Goal: Transaction & Acquisition: Purchase product/service

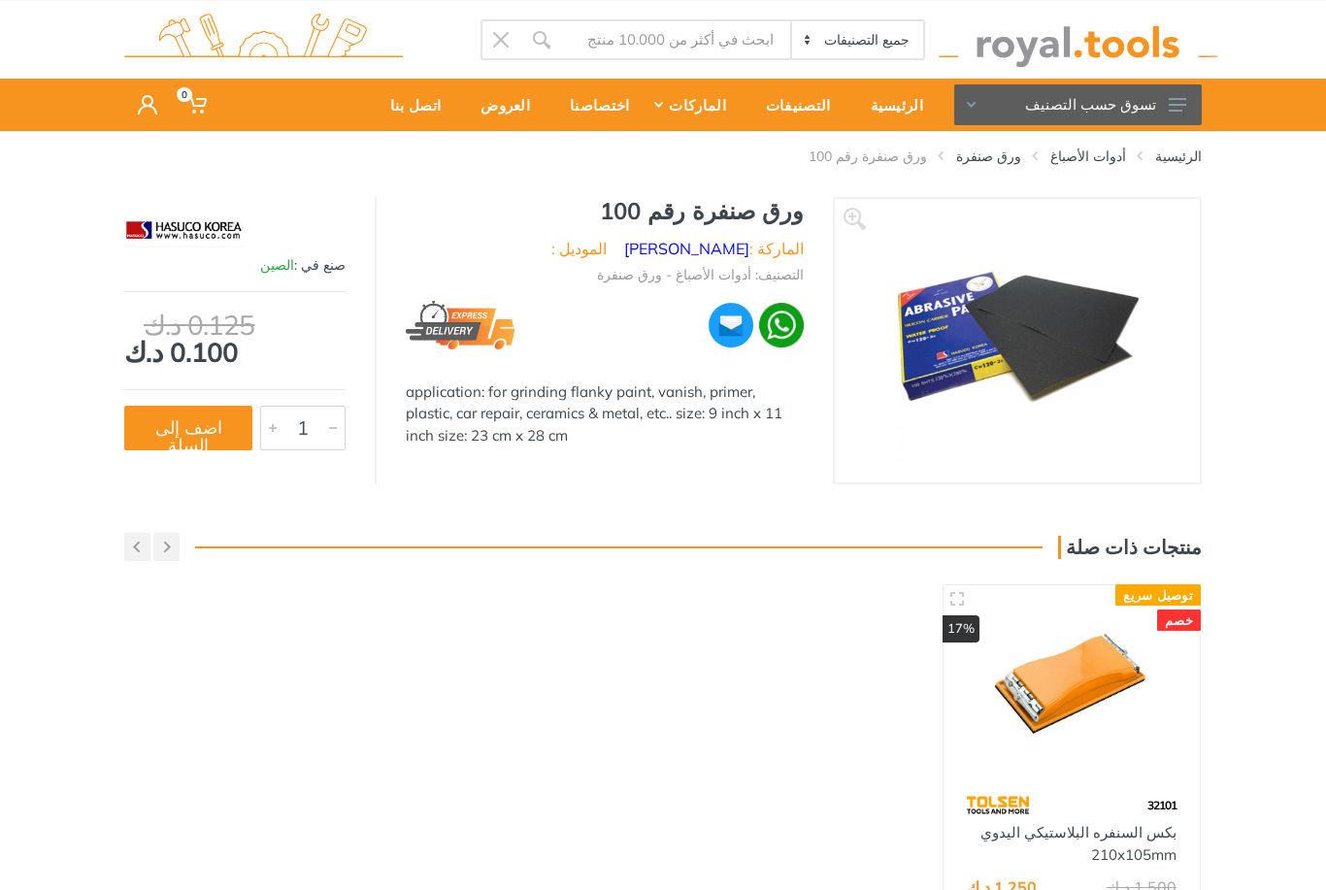
scroll to position [26, 0]
click at [1077, 690] on img at bounding box center [1072, 686] width 222 height 166
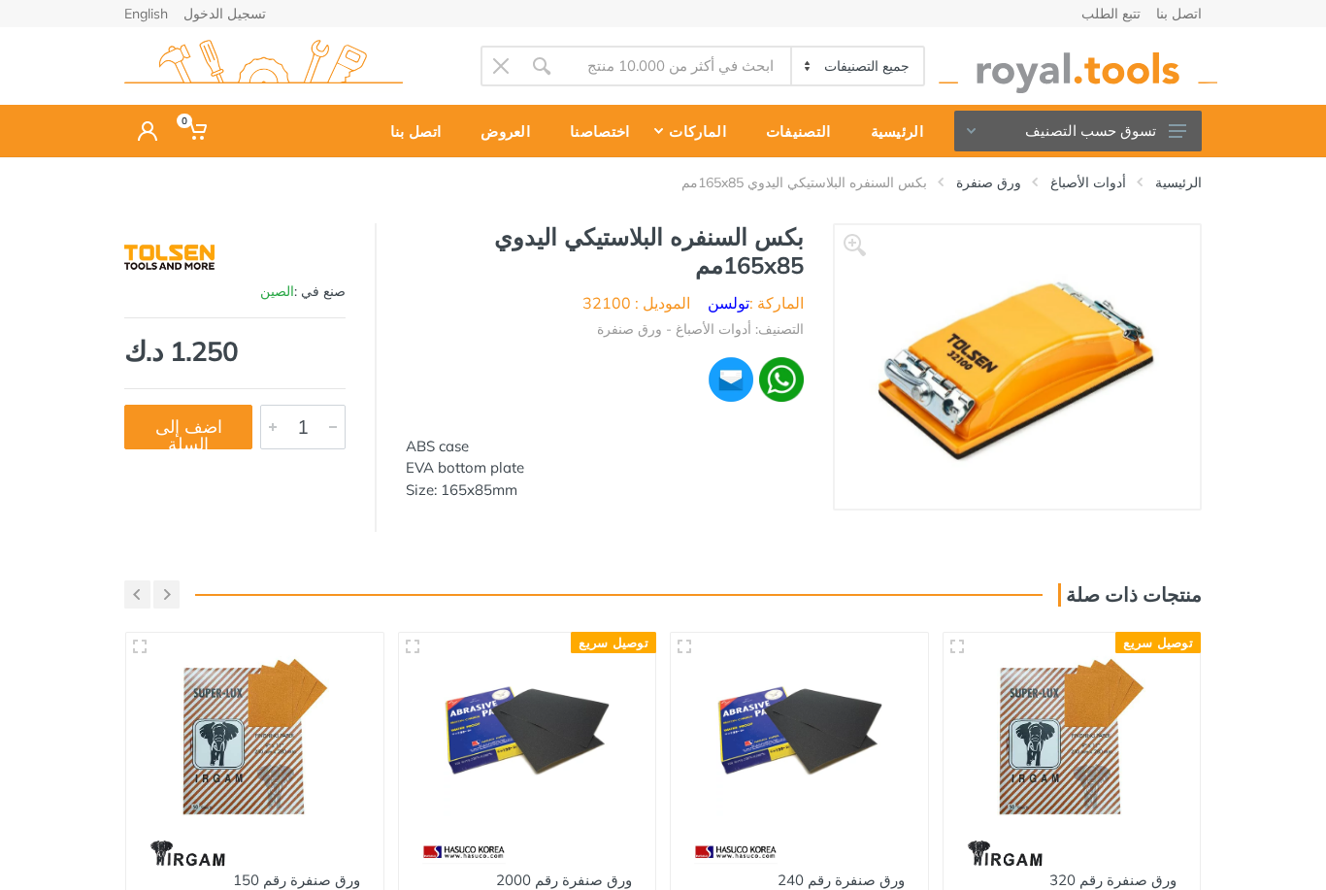
click at [1017, 186] on link "ورق صنفرة" at bounding box center [988, 182] width 65 height 19
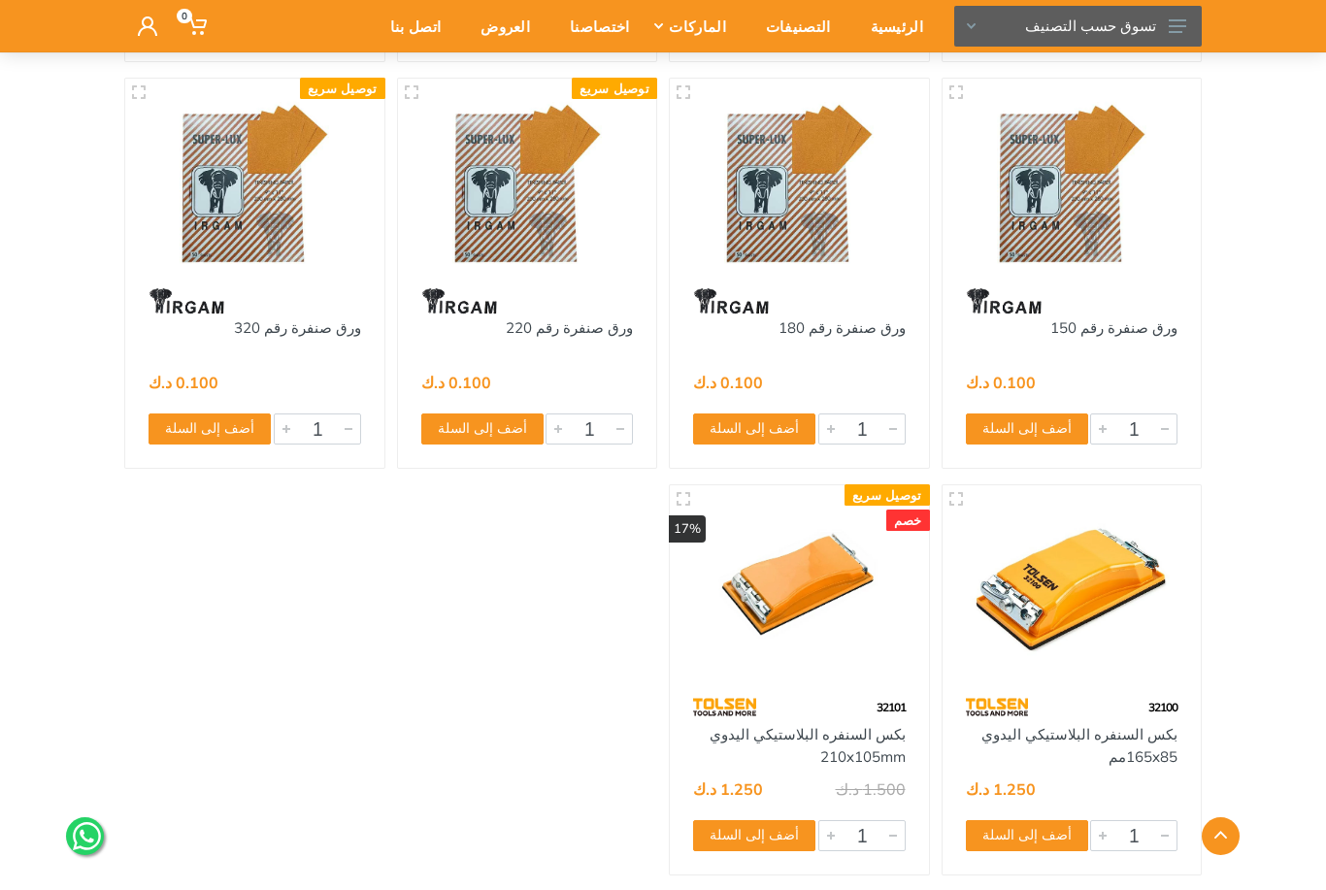
scroll to position [2655, 0]
click at [879, 833] on input "1" at bounding box center [861, 835] width 87 height 31
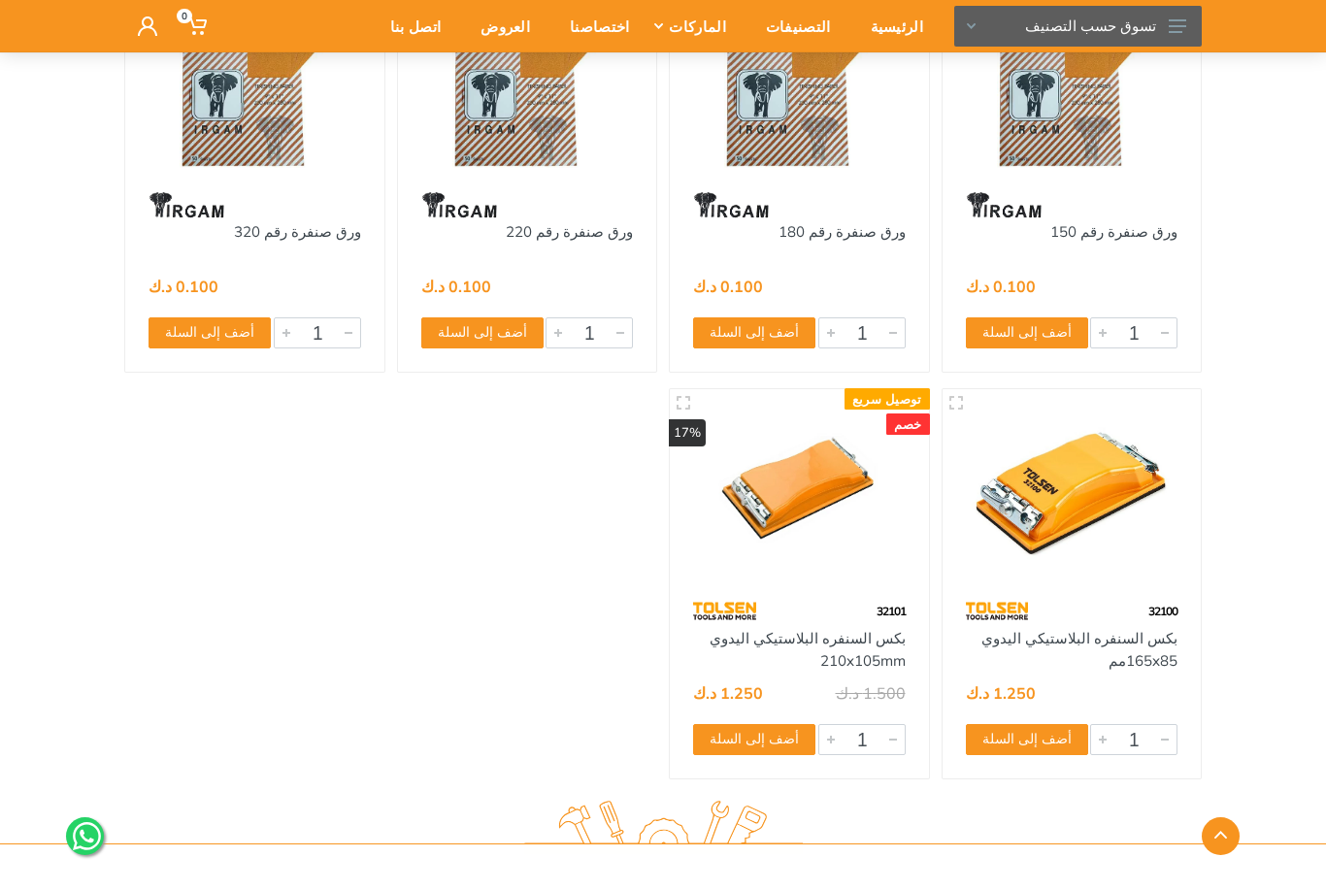
scroll to position [2737, 0]
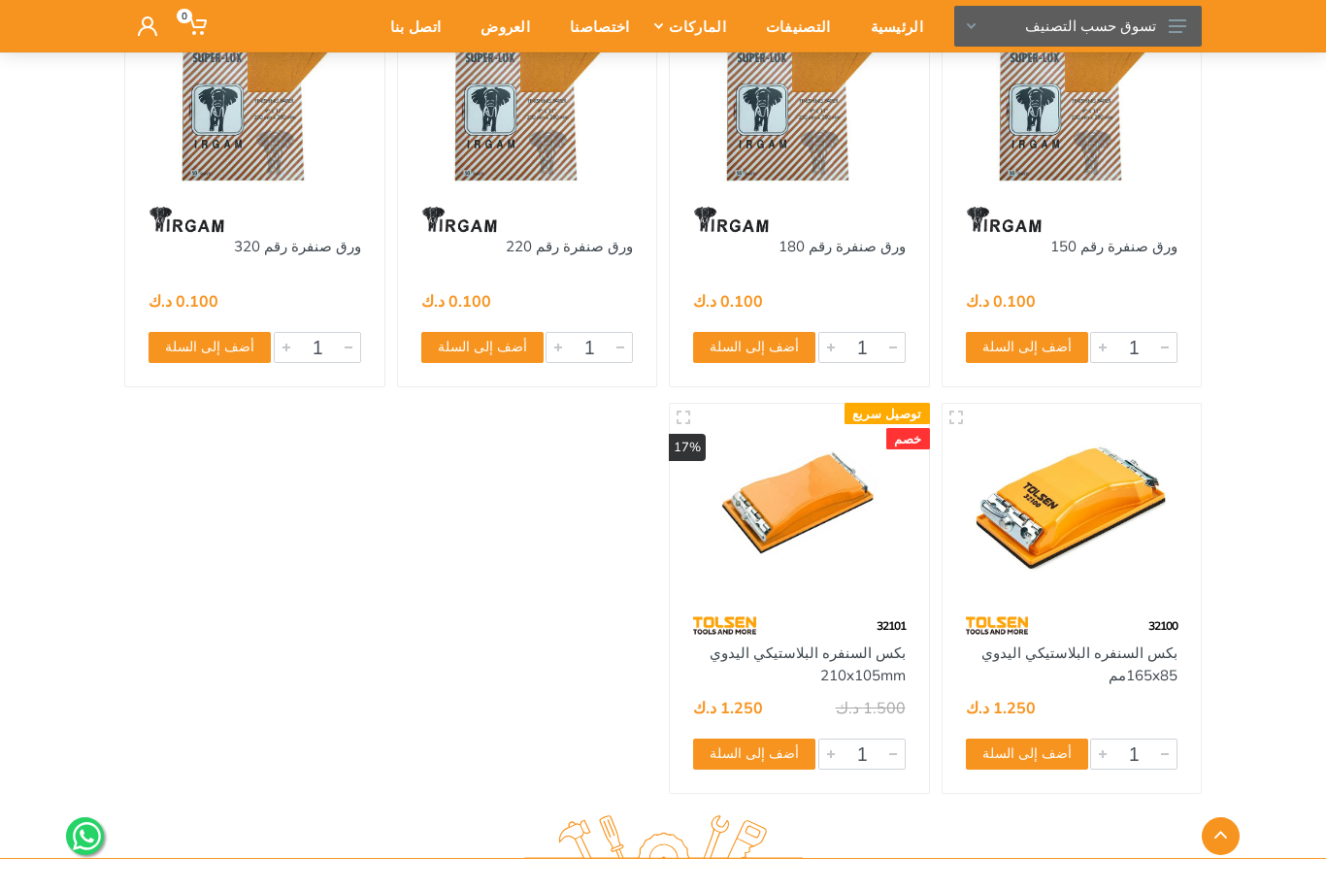
click at [781, 754] on button "أضف إلى السلة" at bounding box center [754, 753] width 122 height 31
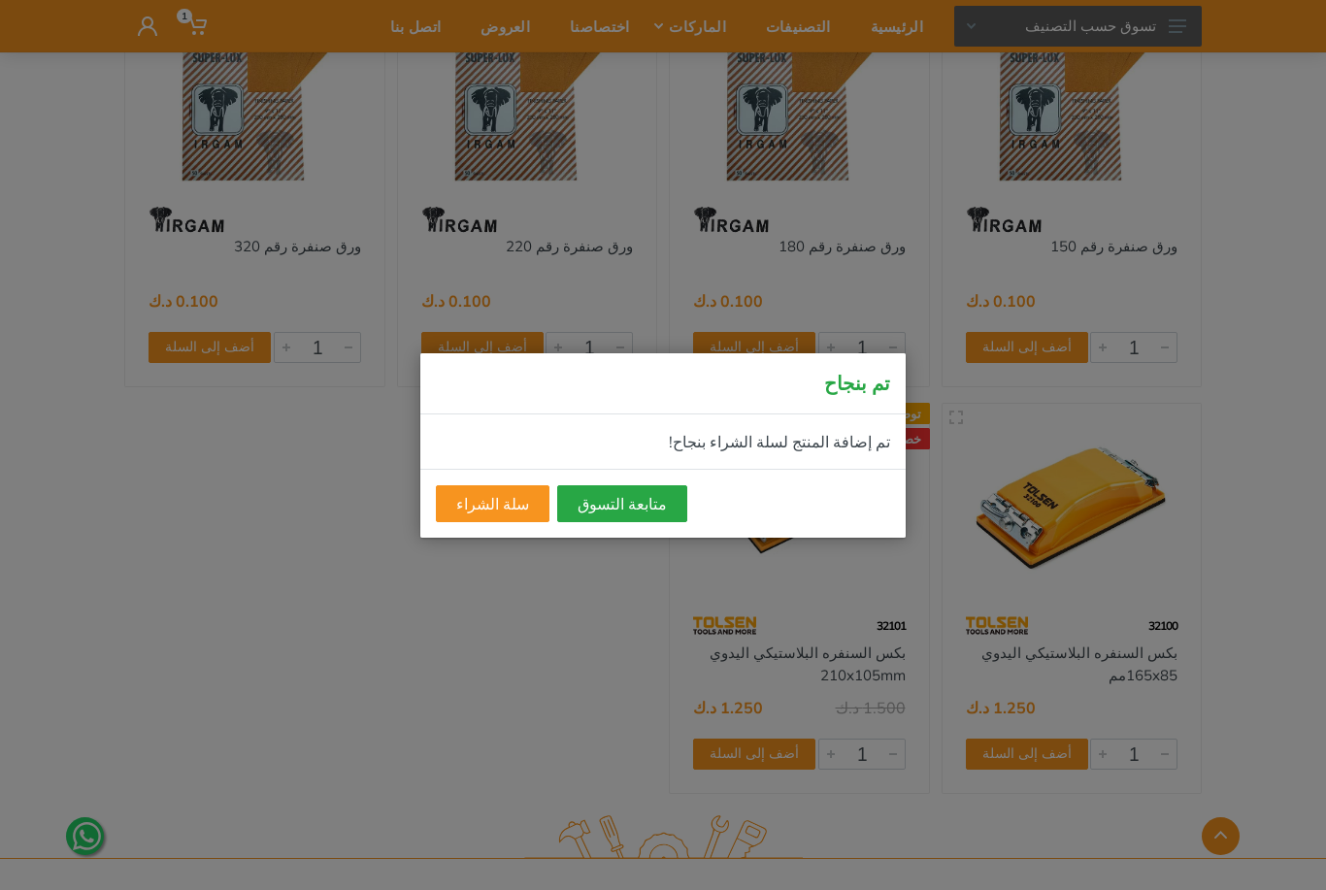
click at [613, 505] on button "متابعة التسوق" at bounding box center [622, 503] width 130 height 37
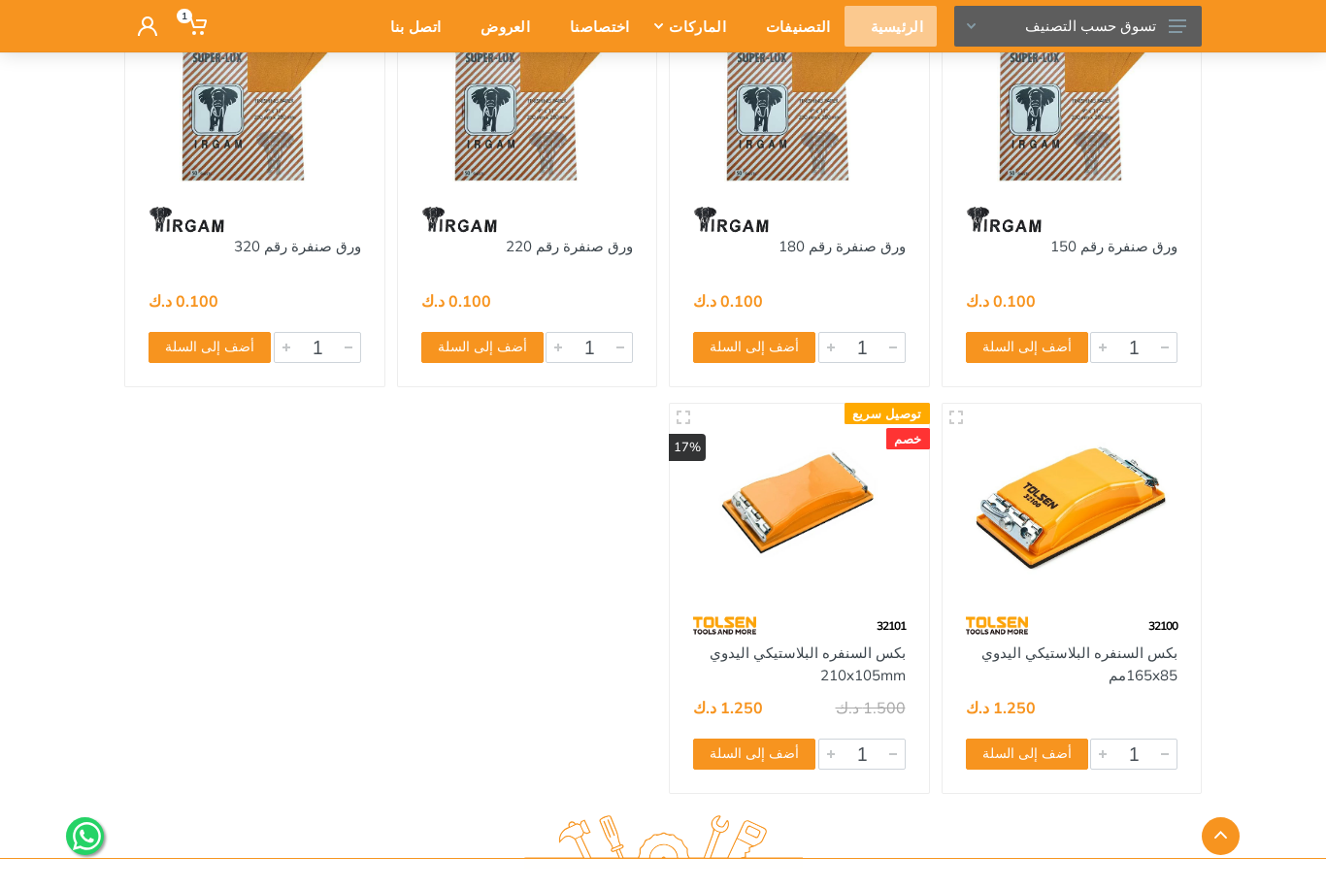
click at [915, 22] on div "الرئيسية" at bounding box center [890, 26] width 92 height 41
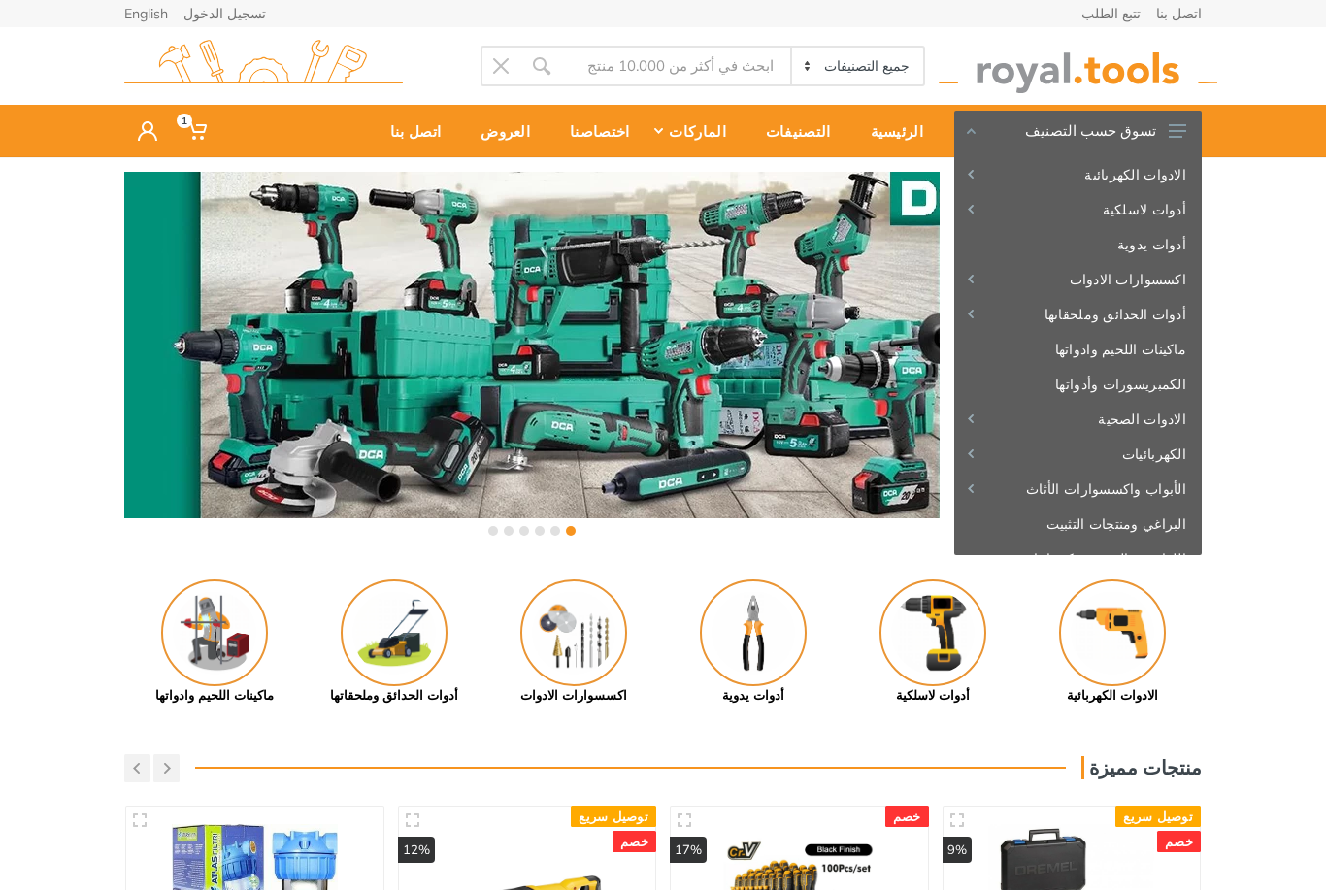
click at [592, 627] on img at bounding box center [573, 632] width 107 height 107
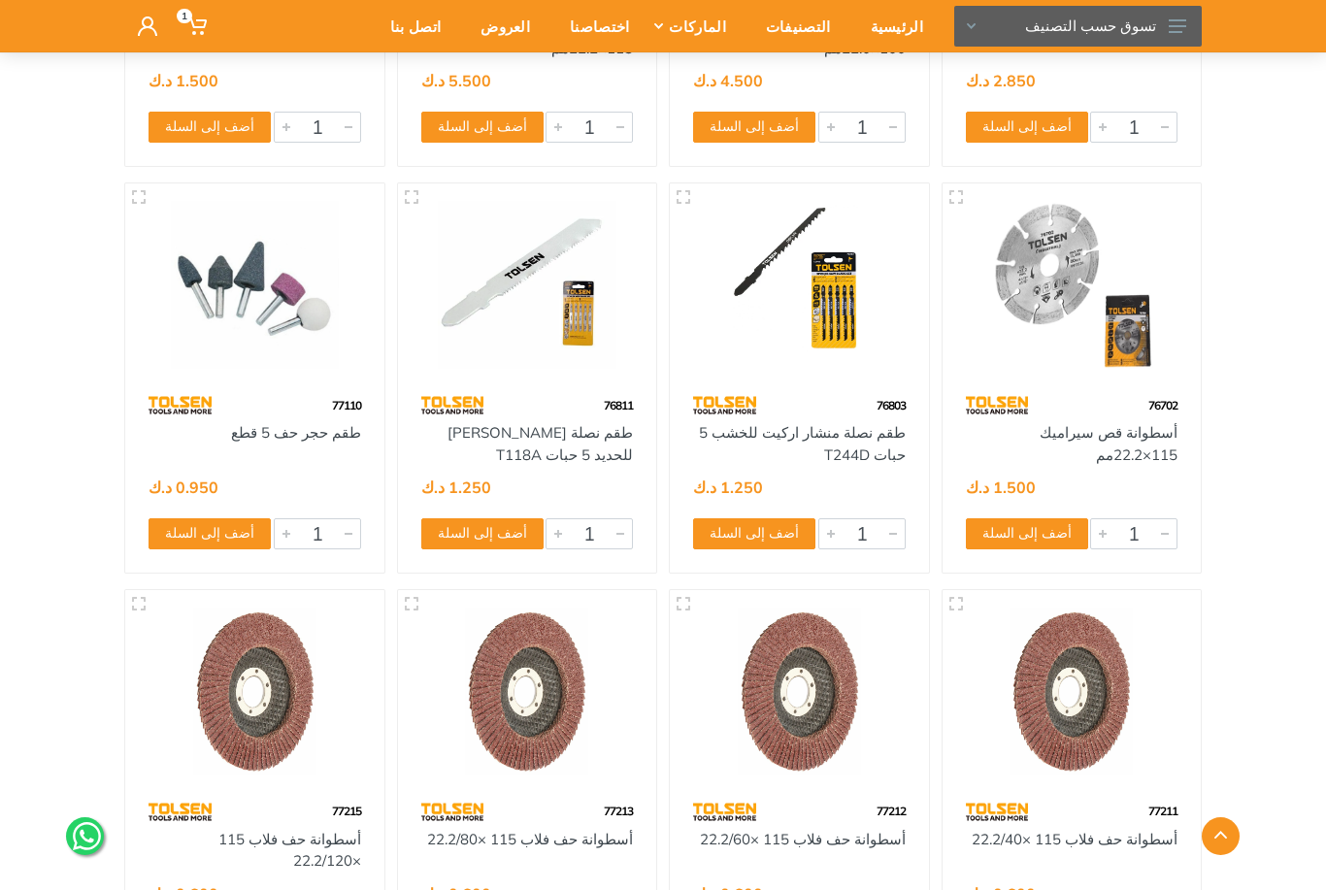
scroll to position [4352, 0]
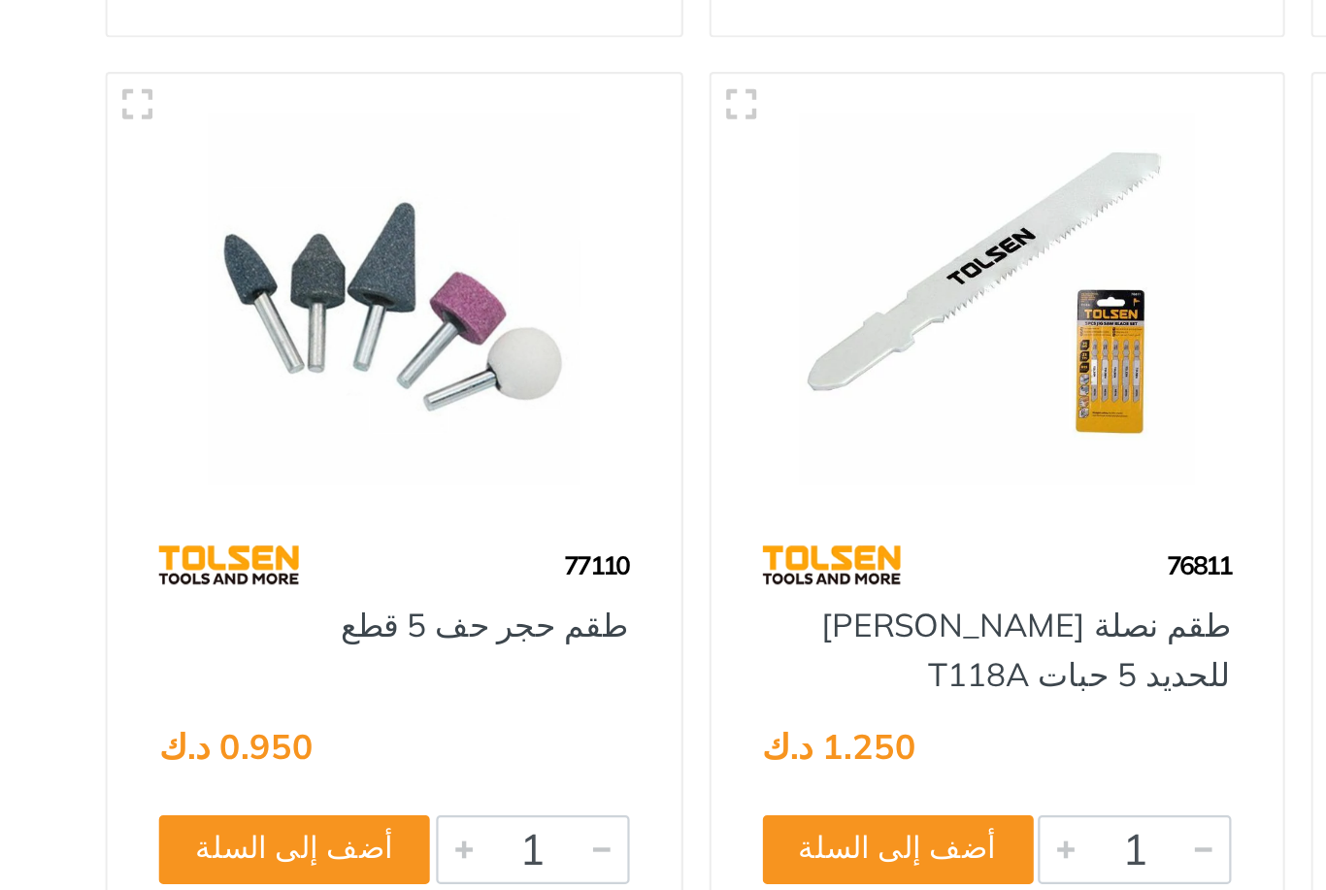
click at [150, 497] on button "أضف إلى السلة" at bounding box center [209, 512] width 122 height 31
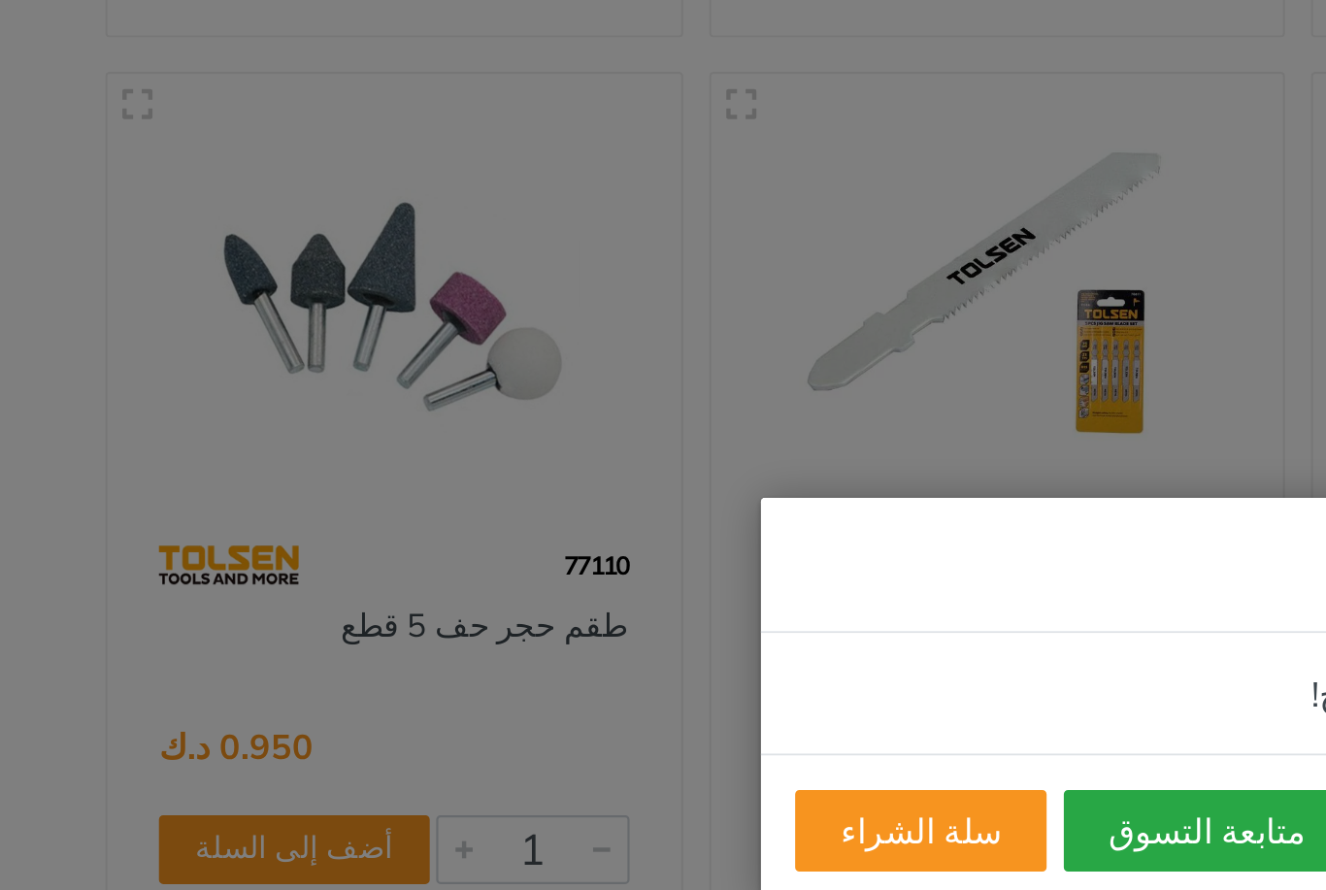
click at [557, 485] on button "متابعة التسوق" at bounding box center [622, 503] width 130 height 37
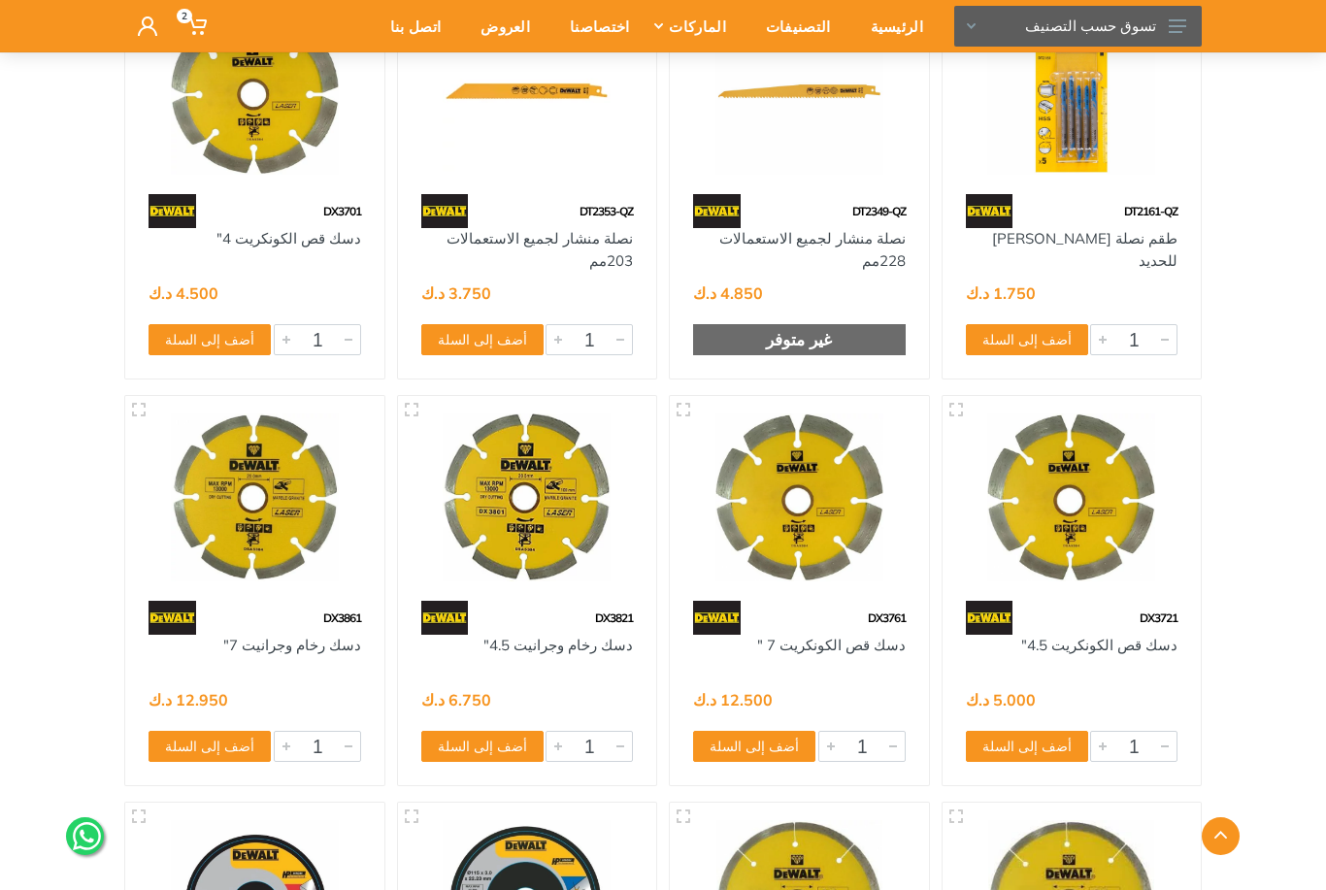
scroll to position [24465, 0]
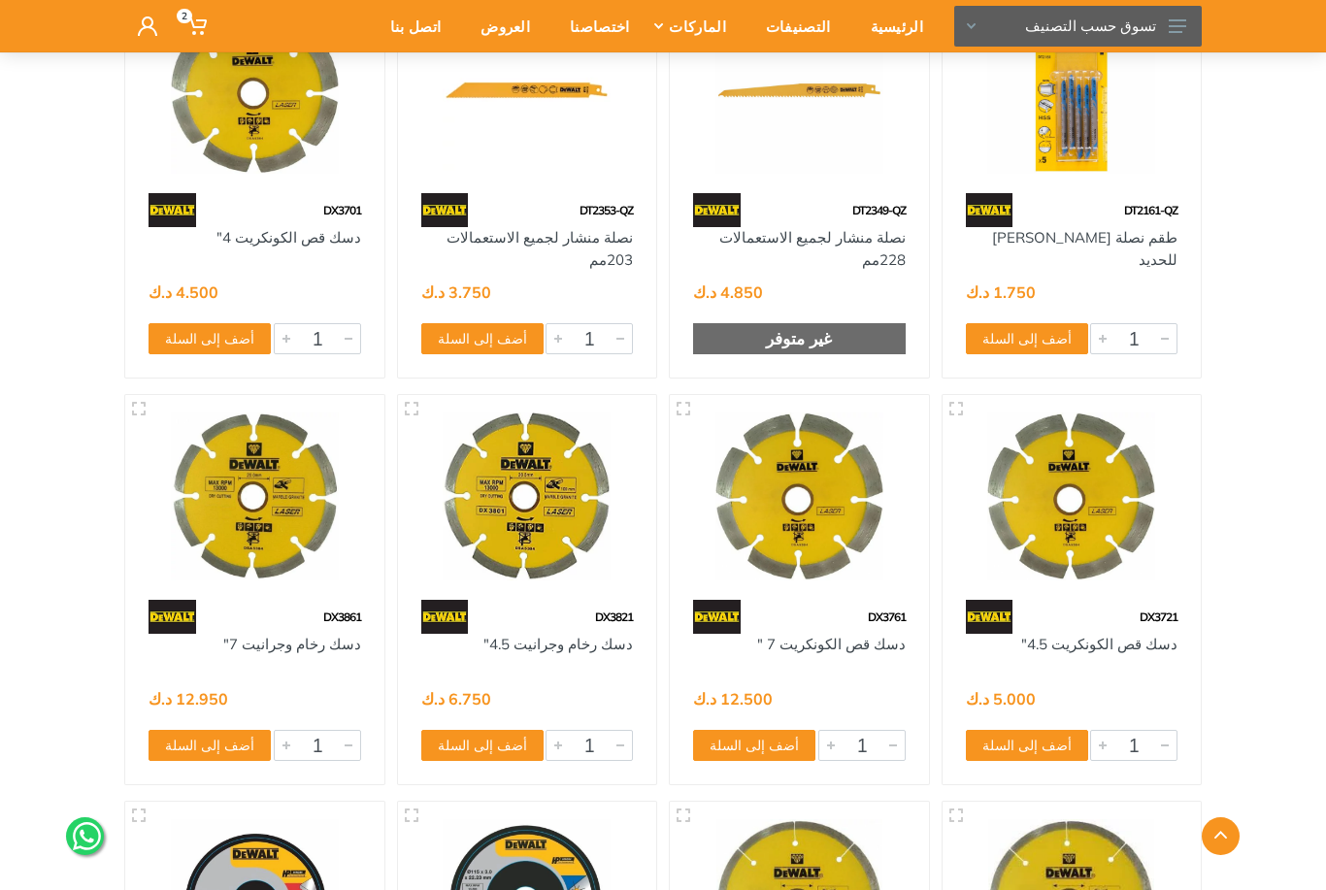
click at [451, 738] on button "أضف إلى السلة" at bounding box center [482, 745] width 122 height 31
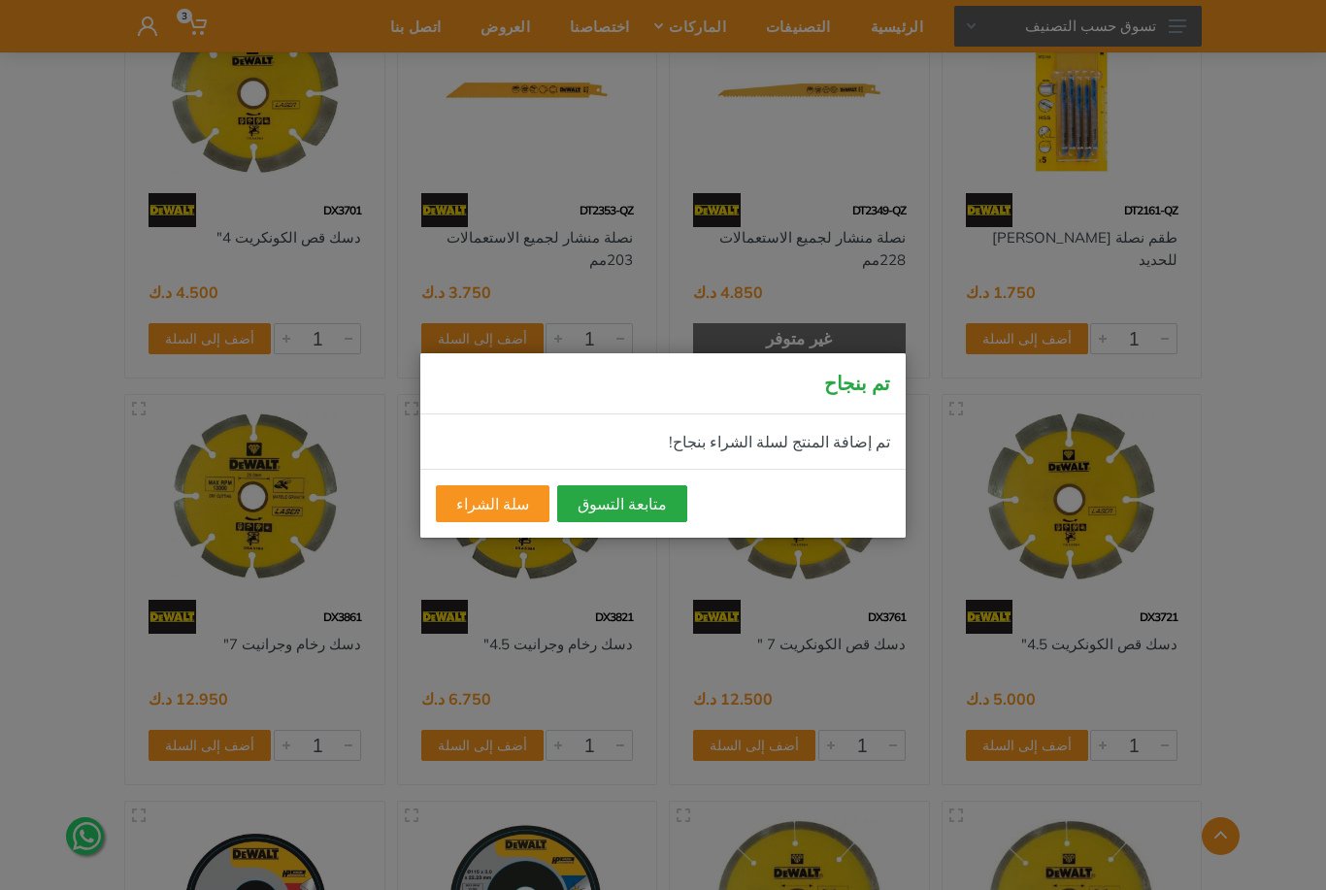
click at [593, 510] on button "متابعة التسوق" at bounding box center [622, 503] width 130 height 37
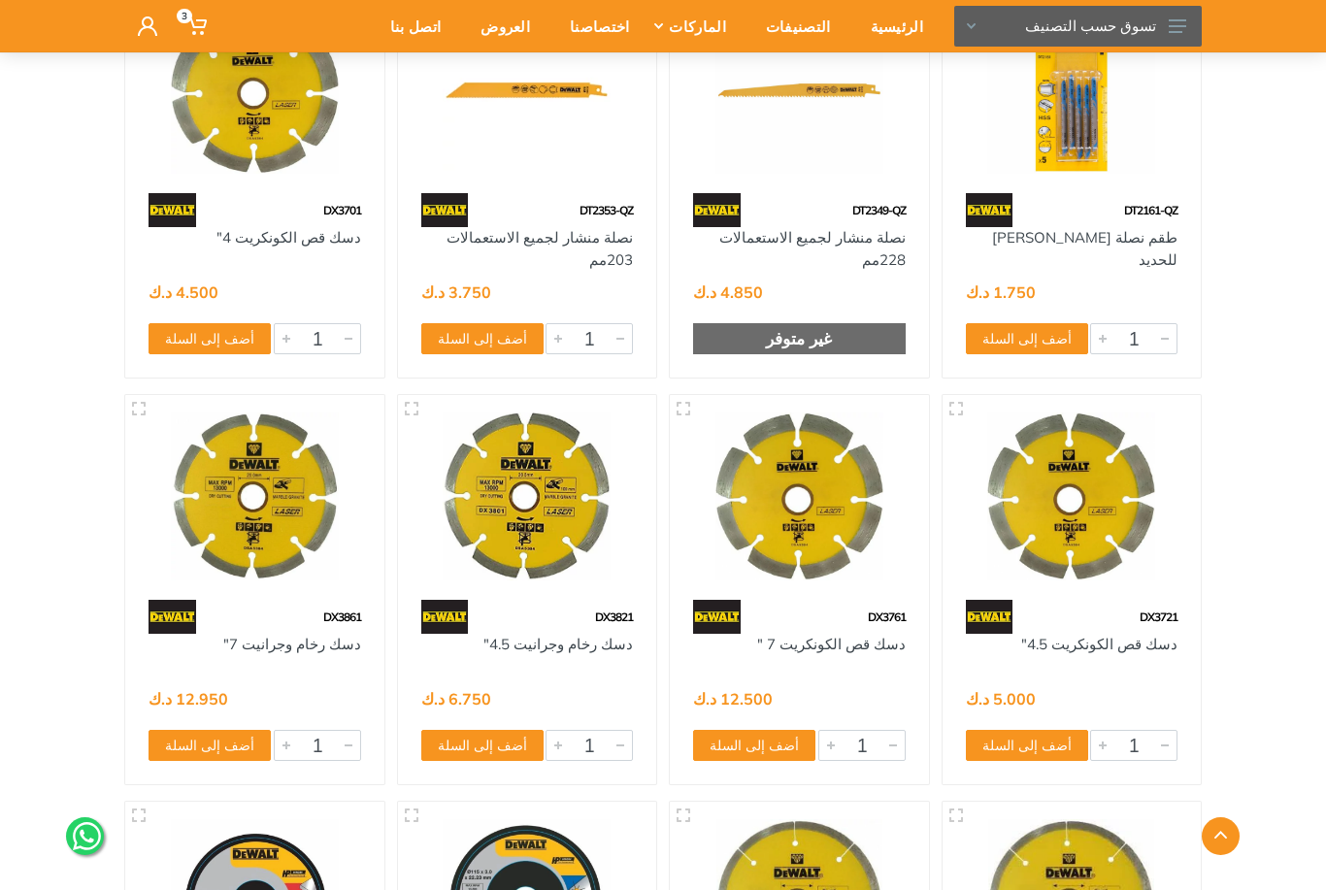
click at [1045, 738] on button "أضف إلى السلة" at bounding box center [1027, 745] width 122 height 31
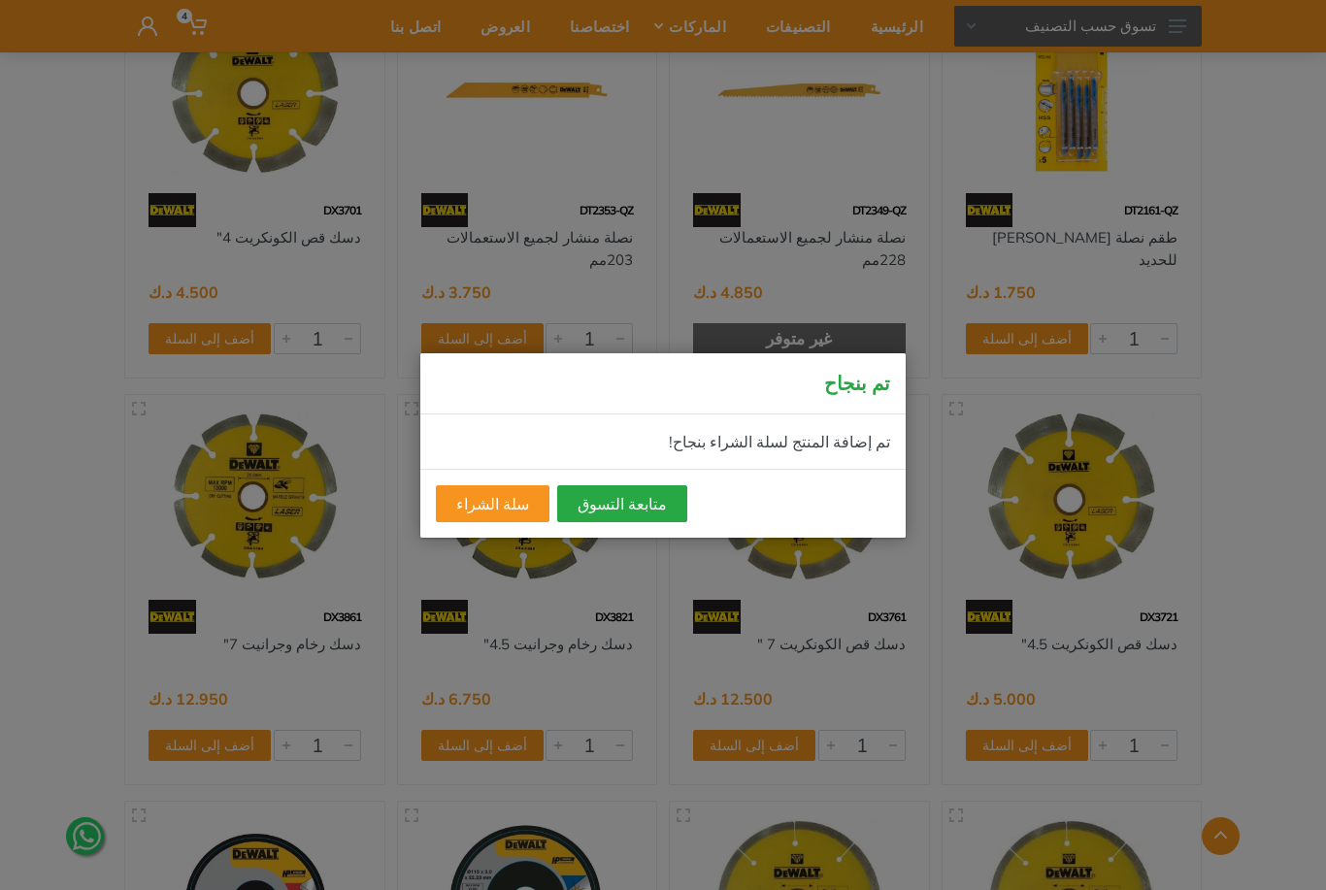
click at [629, 521] on button "متابعة التسوق" at bounding box center [622, 503] width 130 height 37
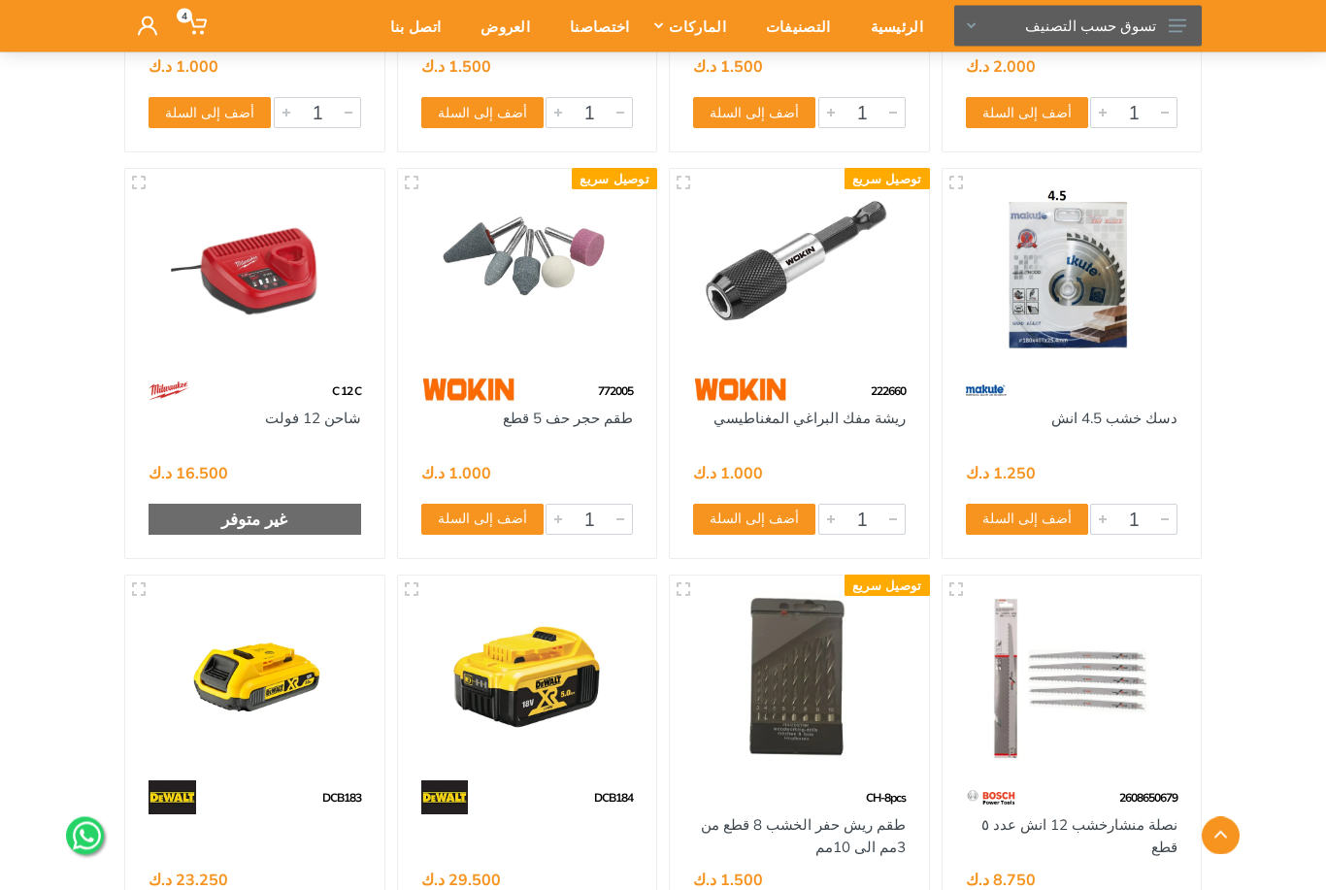
scroll to position [41356, 0]
click at [495, 522] on button "أضف إلى السلة" at bounding box center [482, 519] width 122 height 31
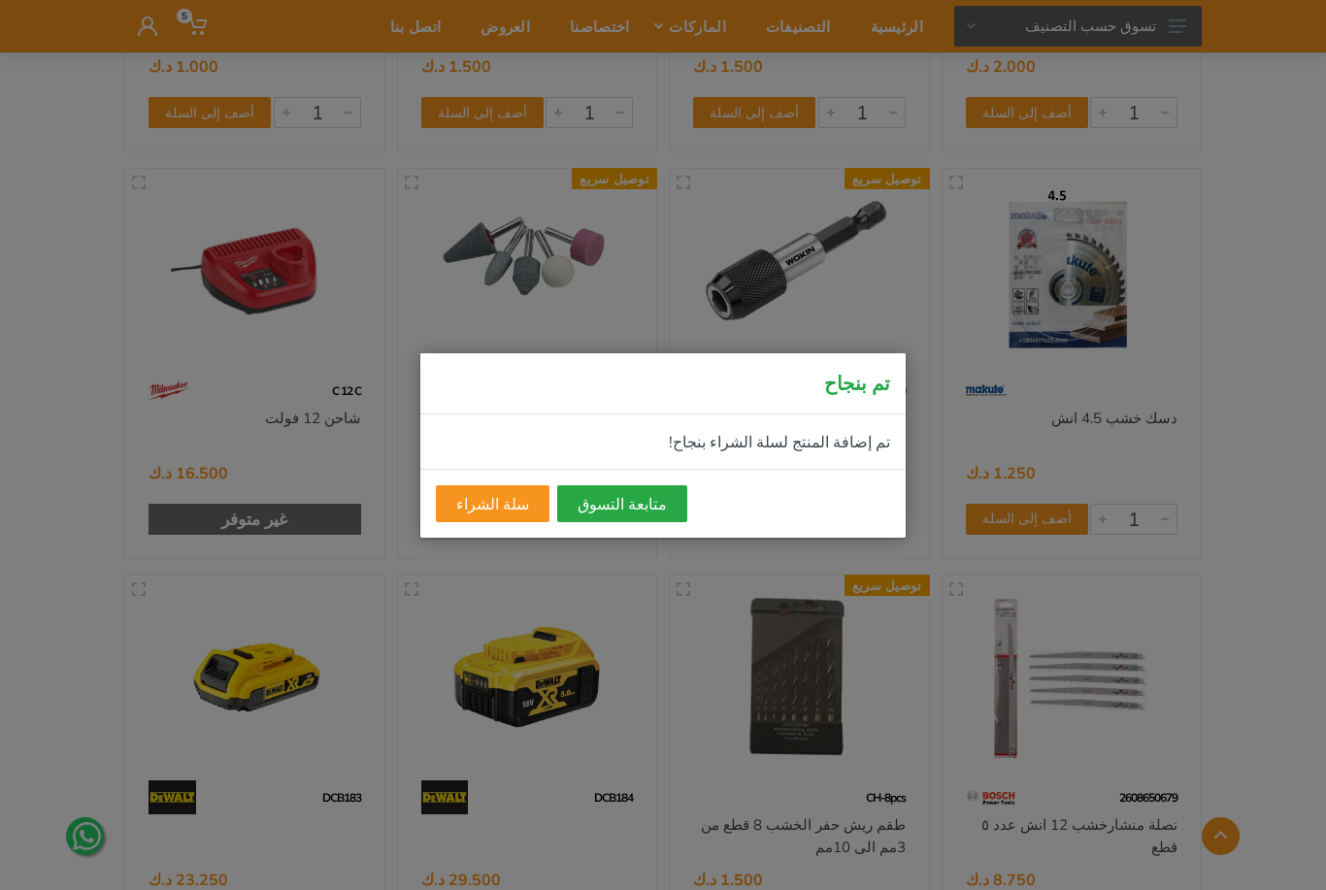
click at [612, 522] on button "متابعة التسوق" at bounding box center [622, 503] width 130 height 37
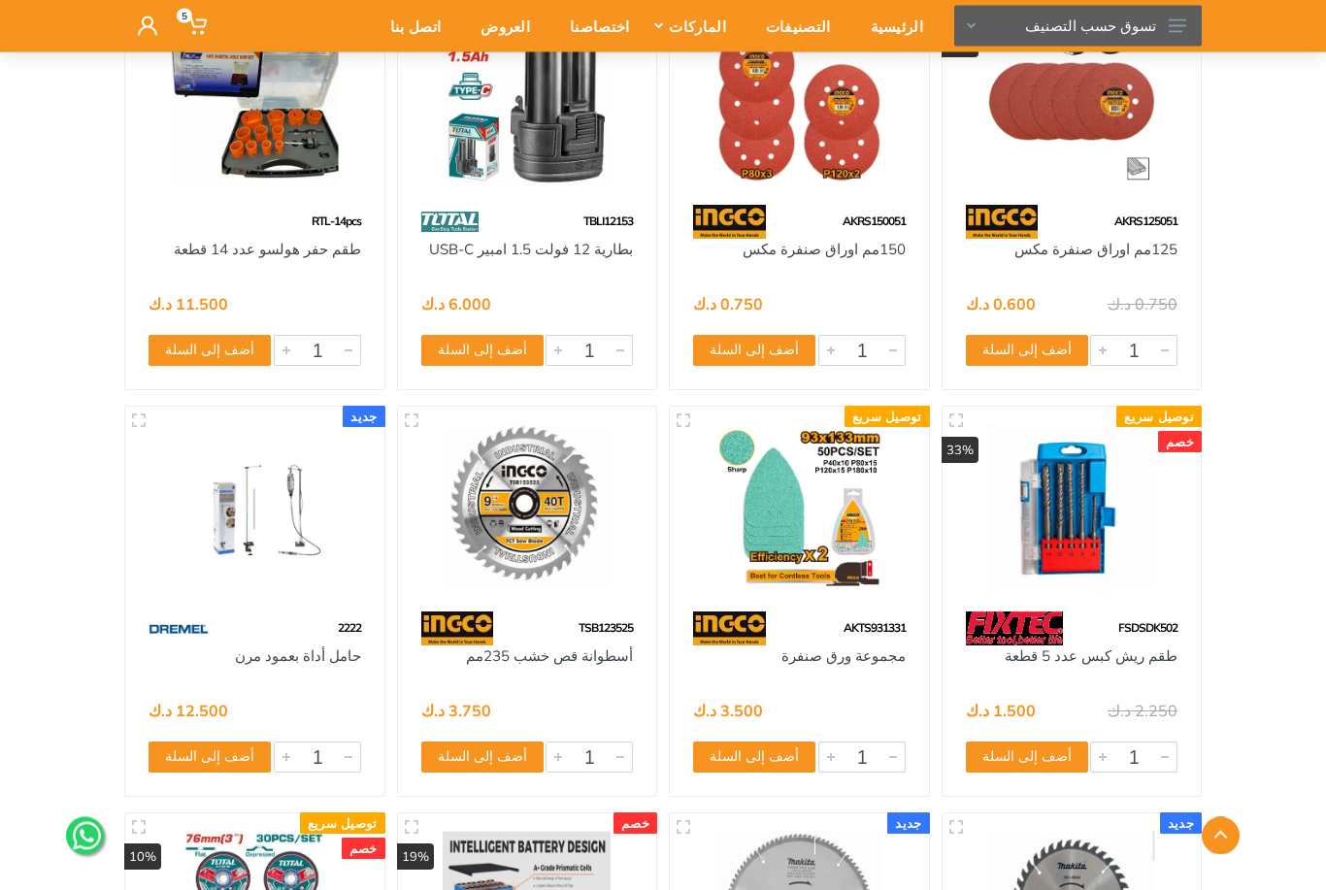
scroll to position [61846, 0]
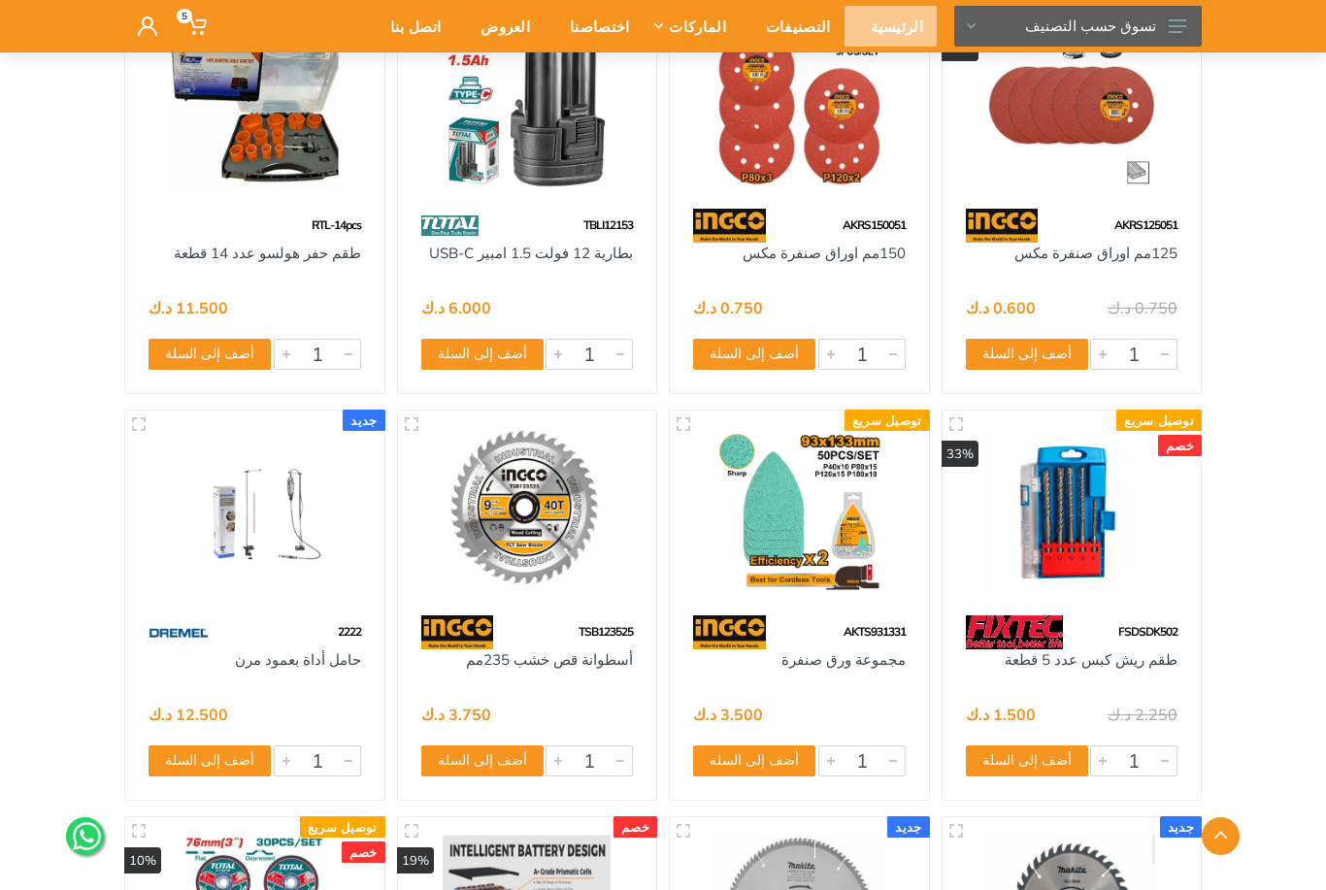
click at [894, 30] on div "الرئيسية" at bounding box center [890, 26] width 92 height 41
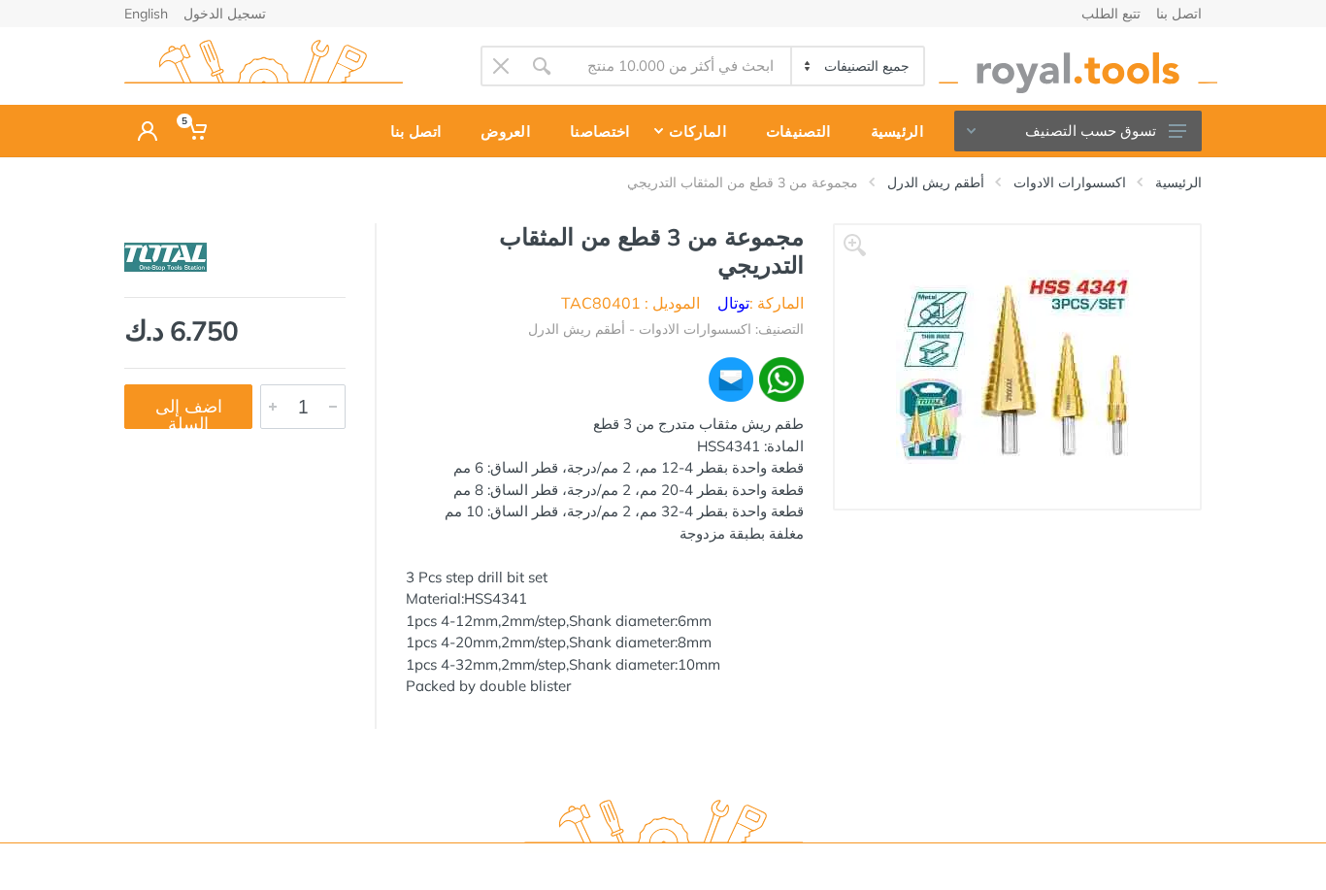
click at [1162, 20] on link "اتصل بنا" at bounding box center [1179, 14] width 46 height 14
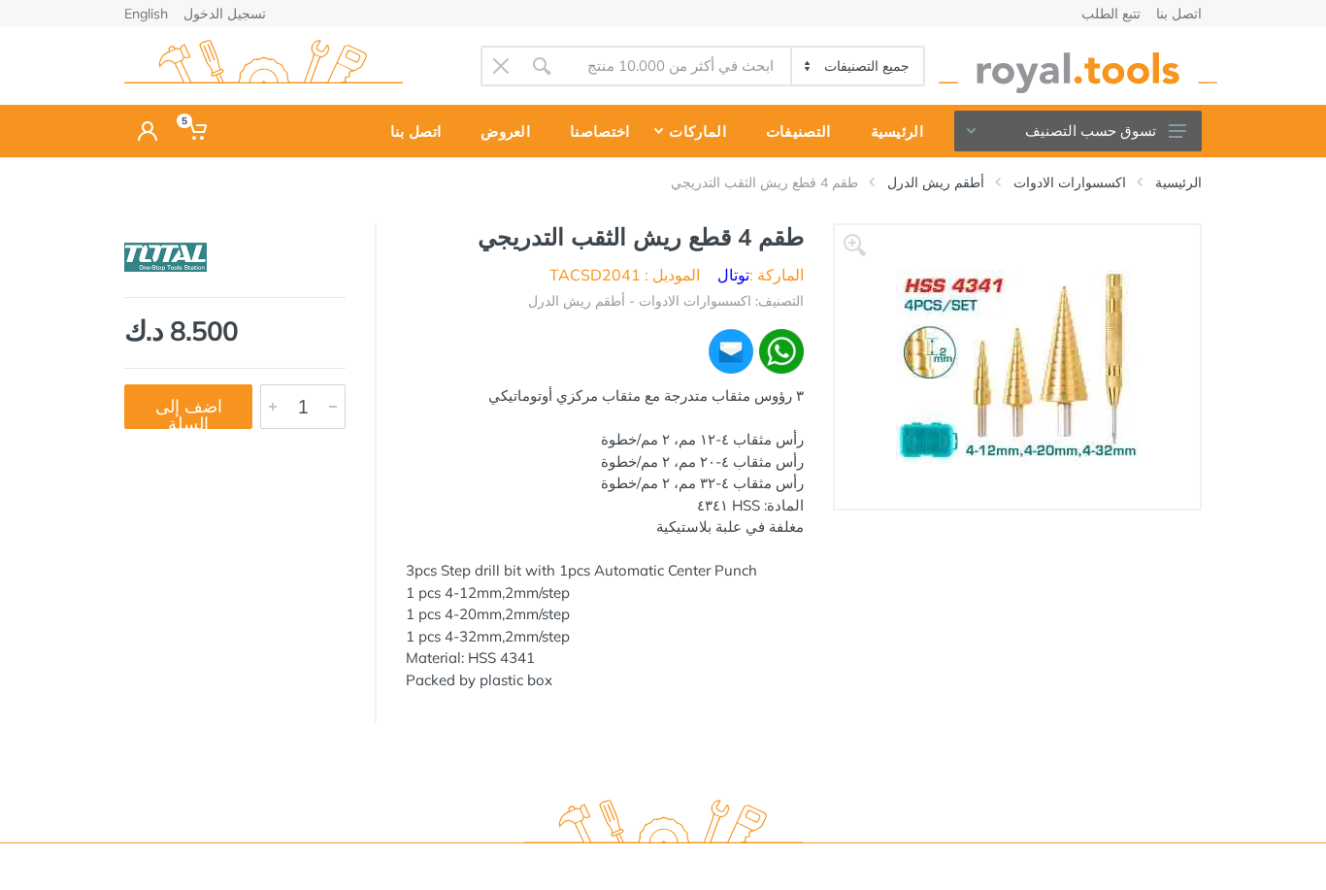
click at [192, 423] on button "اضف إلى السلة" at bounding box center [188, 406] width 128 height 45
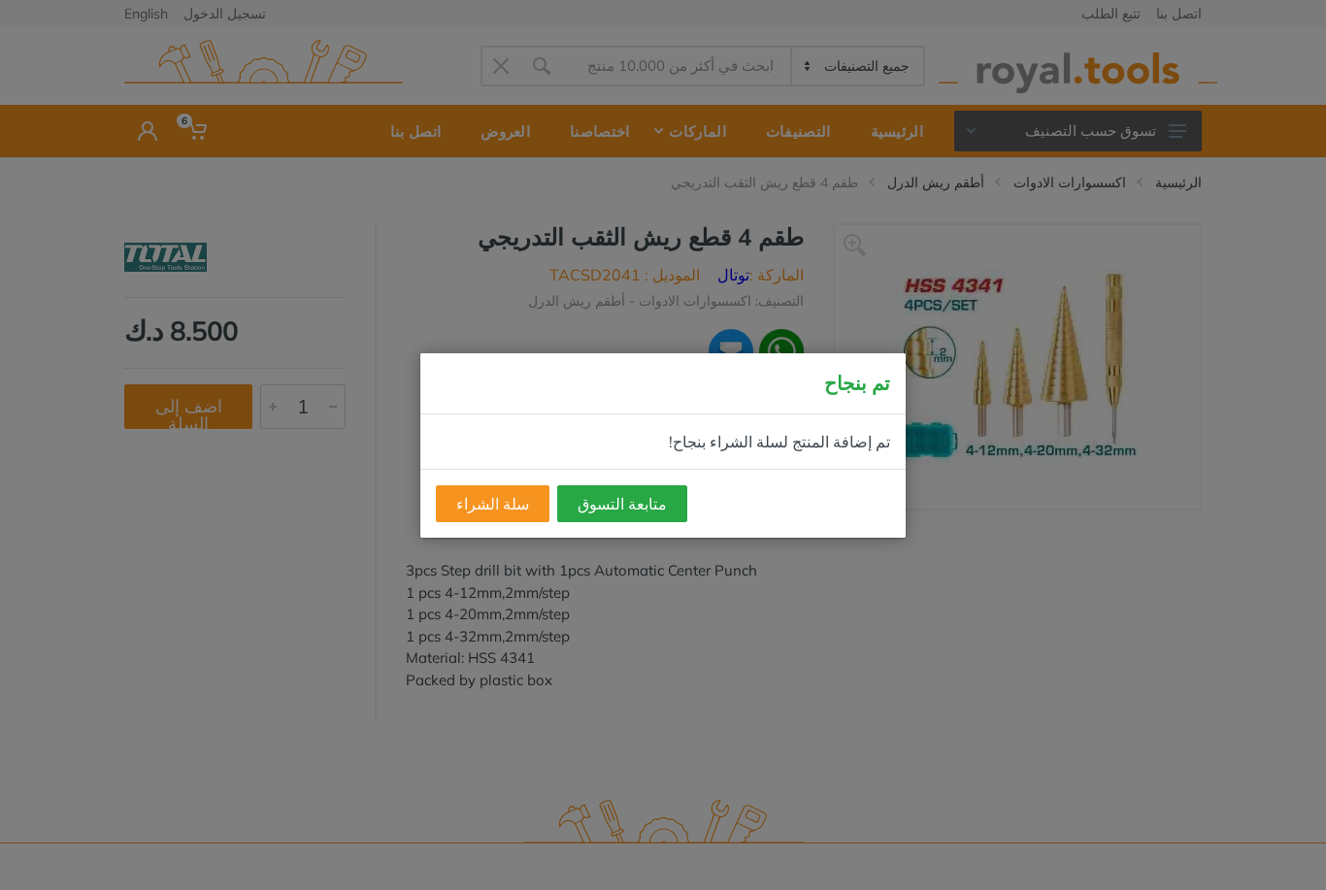
click at [639, 516] on button "متابعة التسوق" at bounding box center [622, 503] width 130 height 37
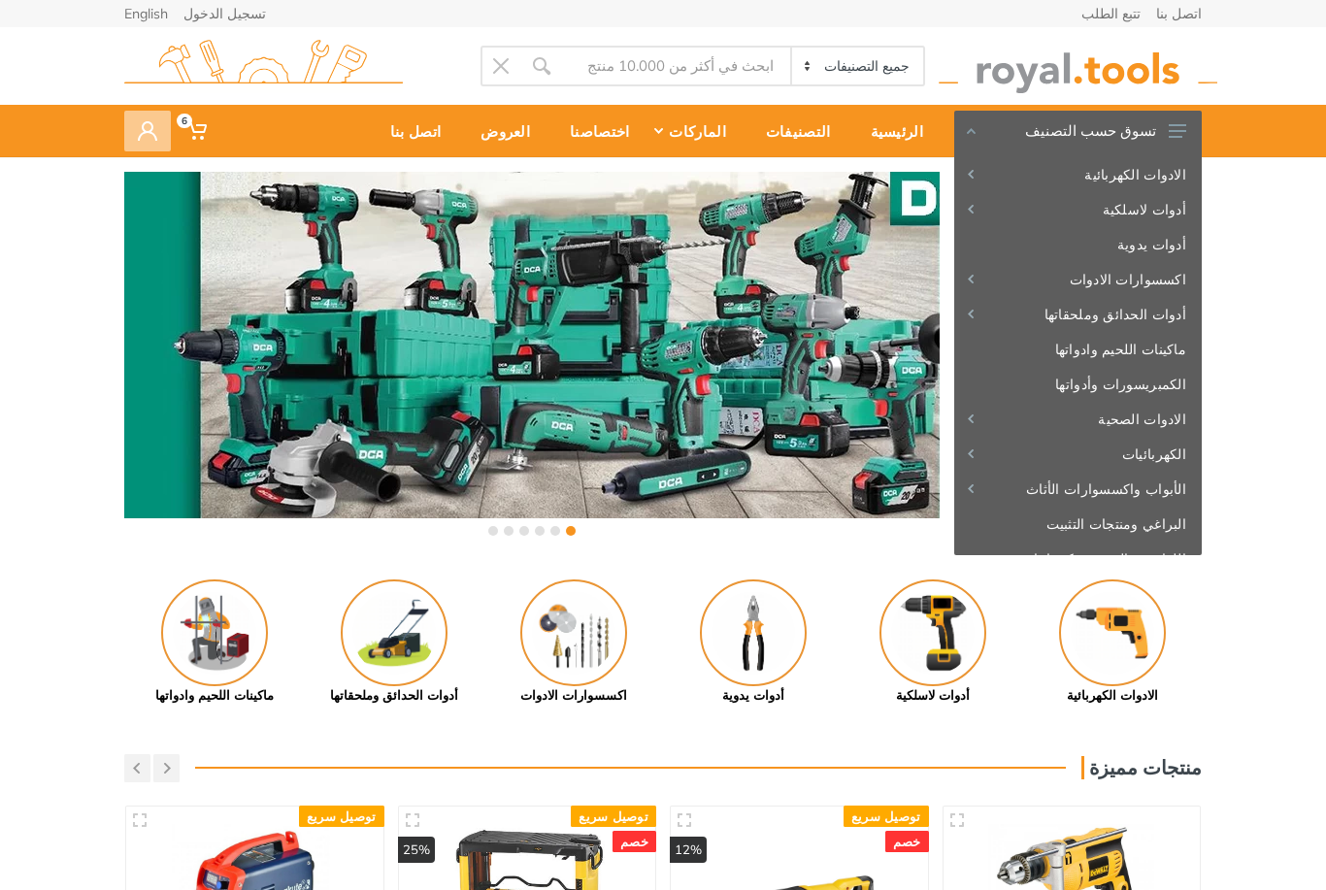
click at [151, 135] on icon at bounding box center [147, 130] width 19 height 19
click at [183, 197] on link "تسجيل الدخول" at bounding box center [260, 186] width 272 height 32
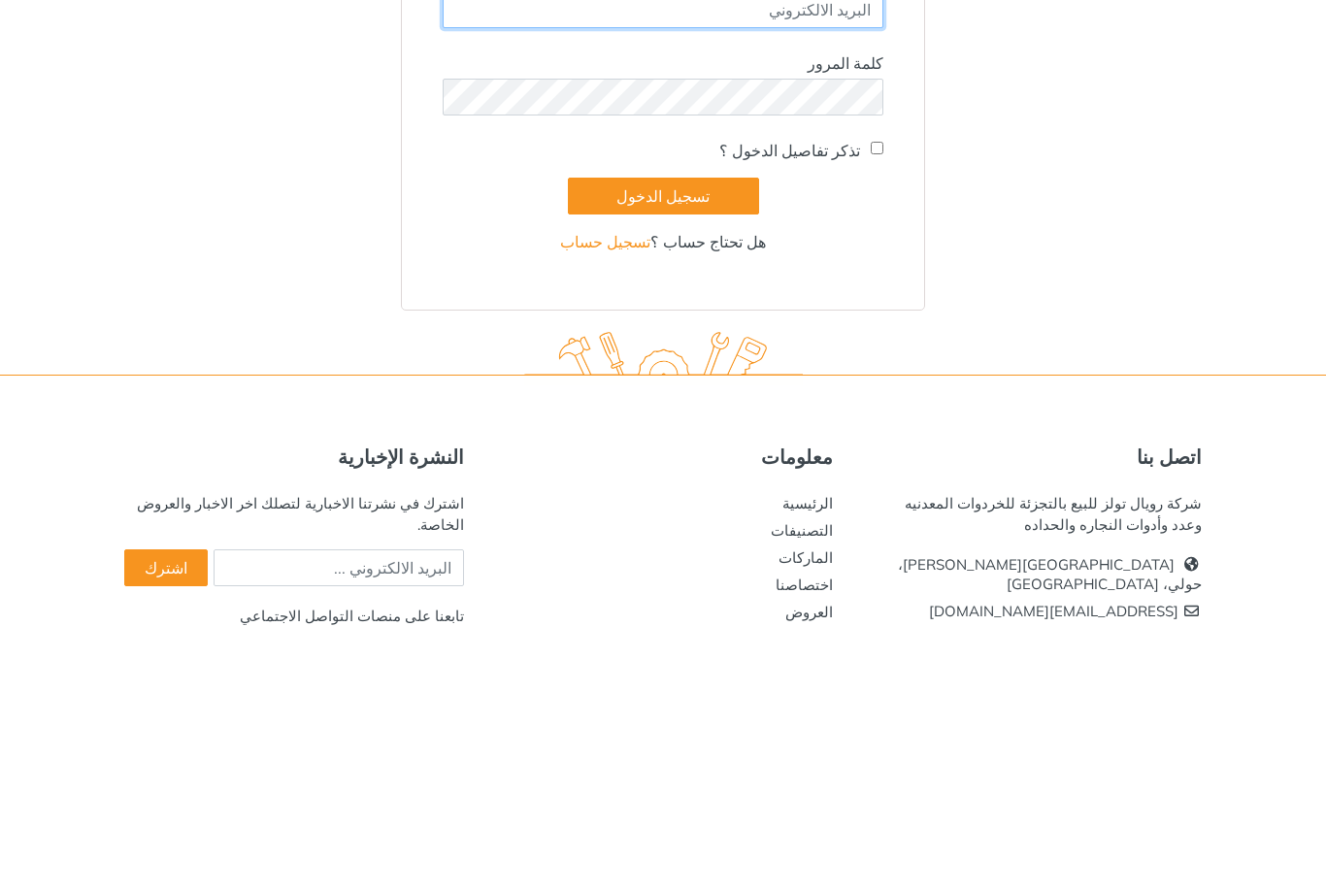
type input "[EMAIL_ADDRESS][DOMAIN_NAME]"
click at [663, 457] on button "تسجيل الدخول" at bounding box center [663, 458] width 191 height 37
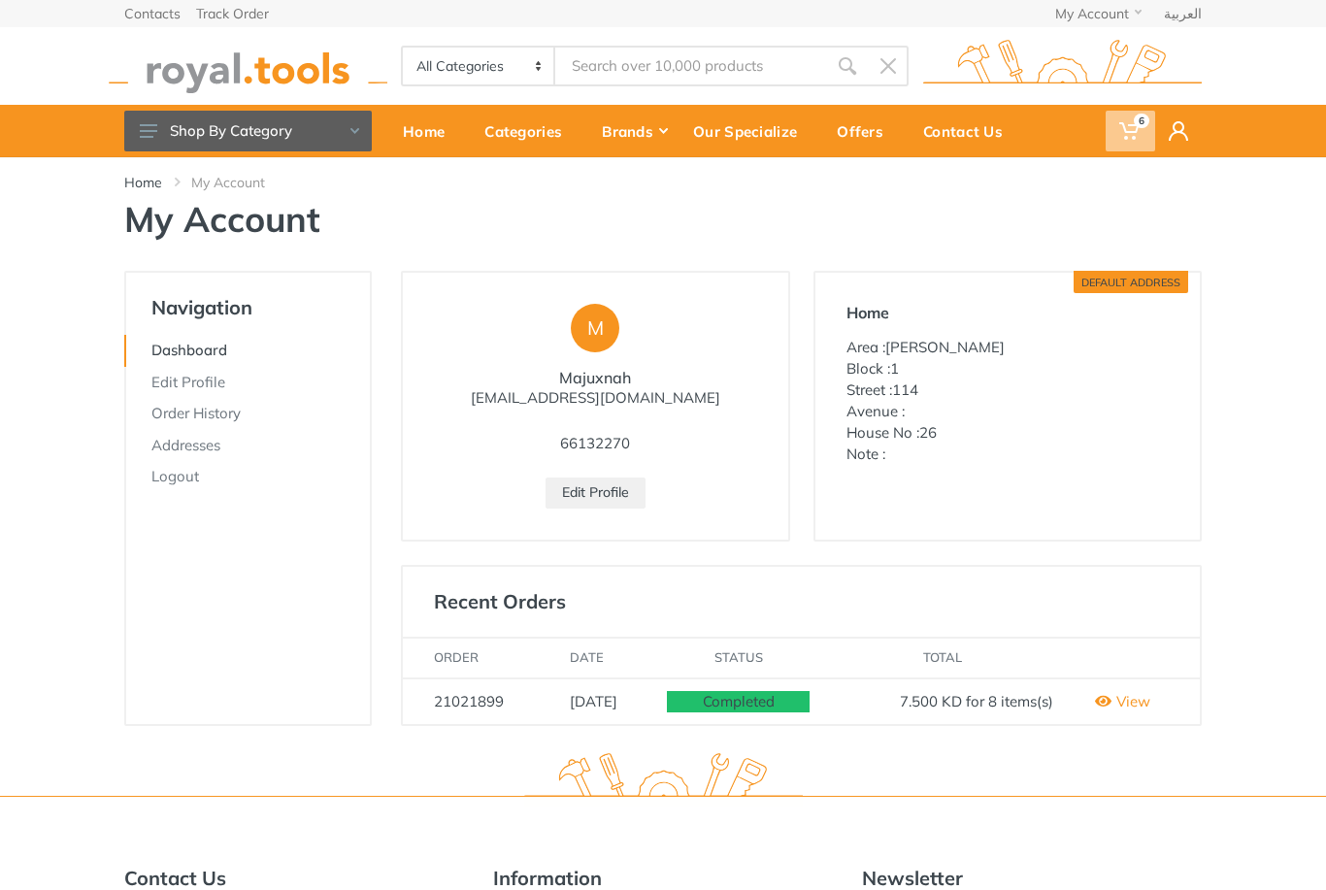
click at [1127, 130] on icon at bounding box center [1128, 130] width 19 height 19
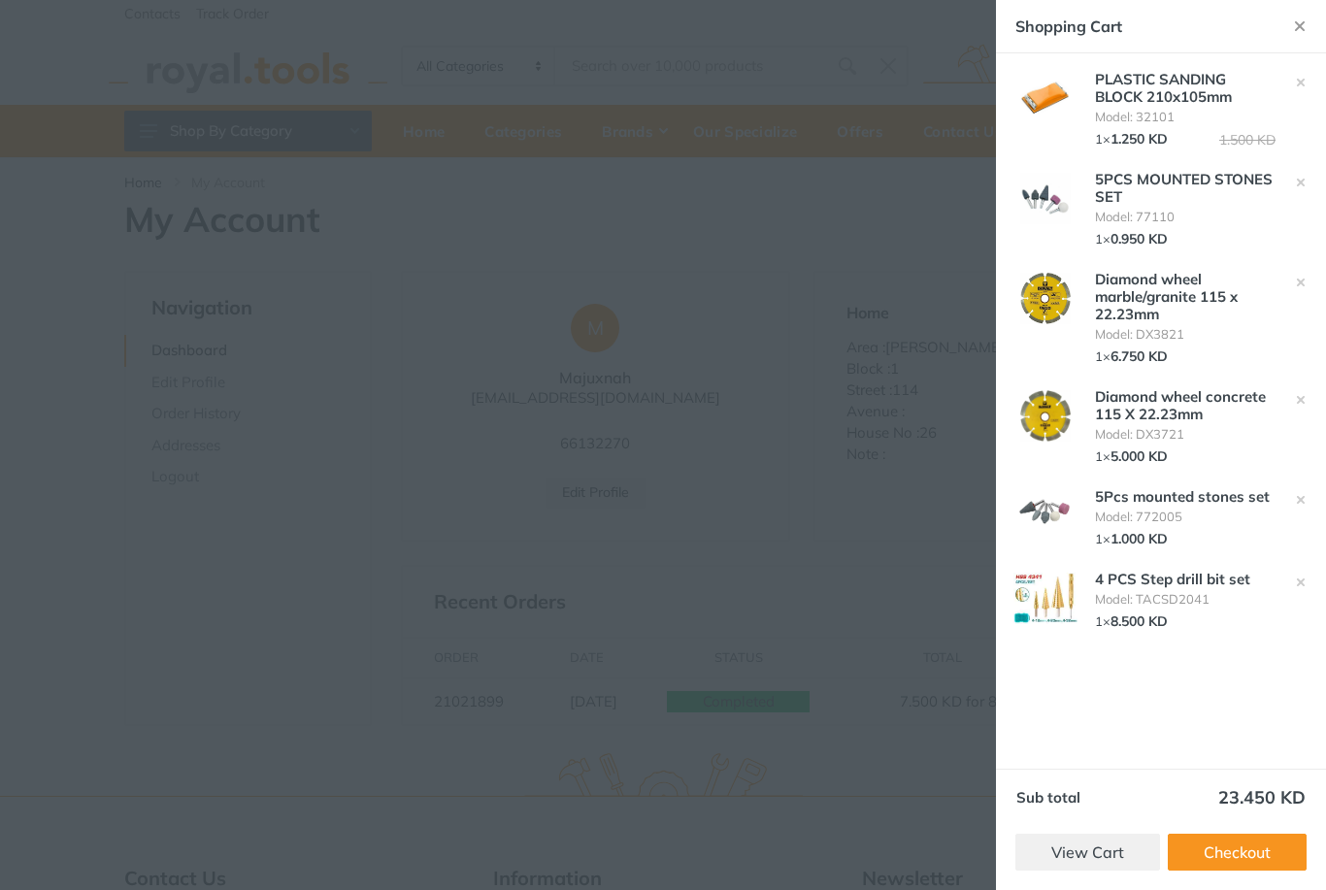
click at [880, 552] on div at bounding box center [663, 445] width 1326 height 890
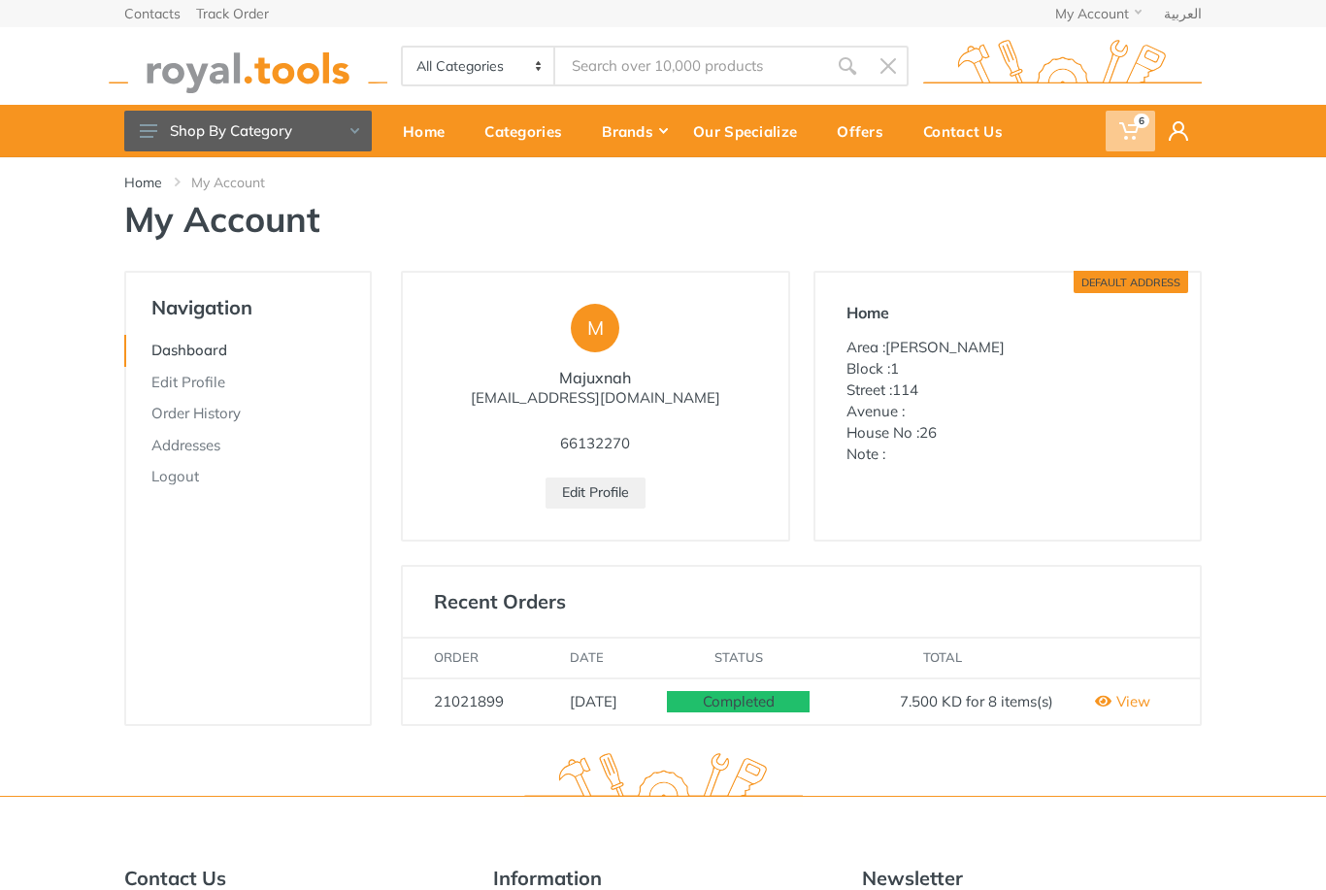
click at [1132, 128] on icon at bounding box center [1128, 130] width 19 height 19
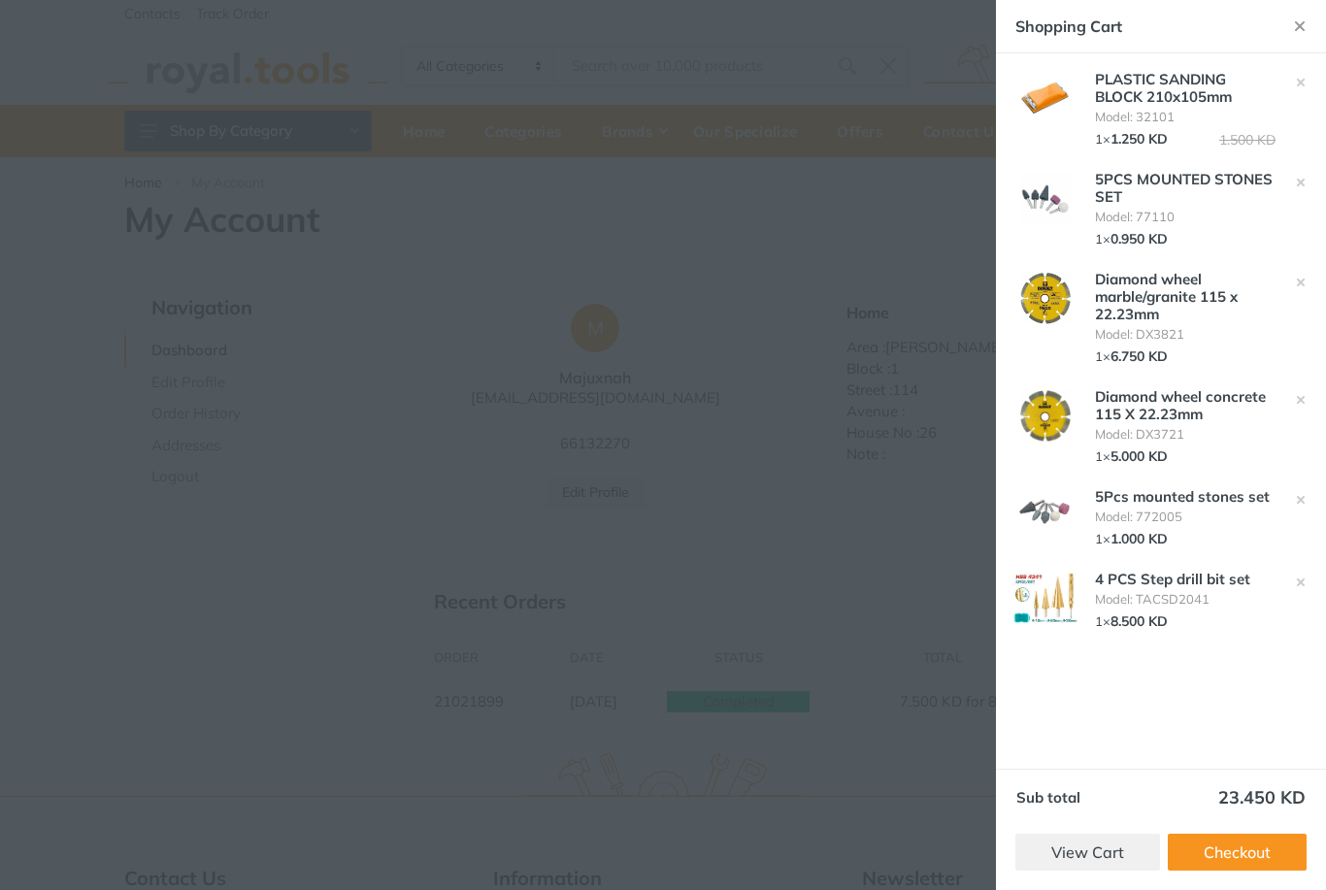
click at [1115, 843] on link "View Cart" at bounding box center [1087, 852] width 145 height 37
